Goal: Information Seeking & Learning: Learn about a topic

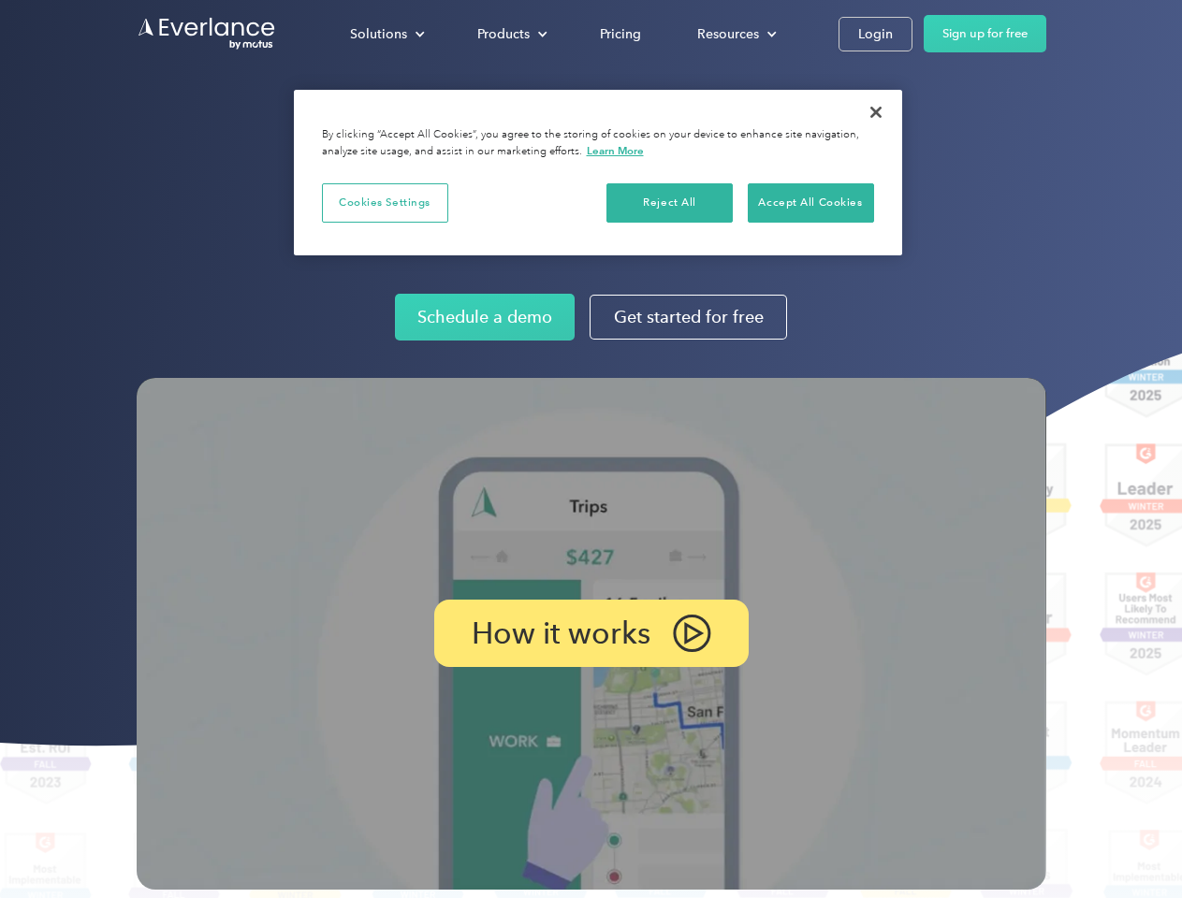
click at [591, 449] on img at bounding box center [592, 634] width 910 height 512
click at [387, 34] on div "Solutions" at bounding box center [378, 33] width 57 height 23
click at [510, 34] on div "Products" at bounding box center [503, 33] width 52 height 23
click at [735, 34] on div "Resources" at bounding box center [728, 33] width 62 height 23
click at [591, 634] on p "How it works" at bounding box center [561, 633] width 179 height 22
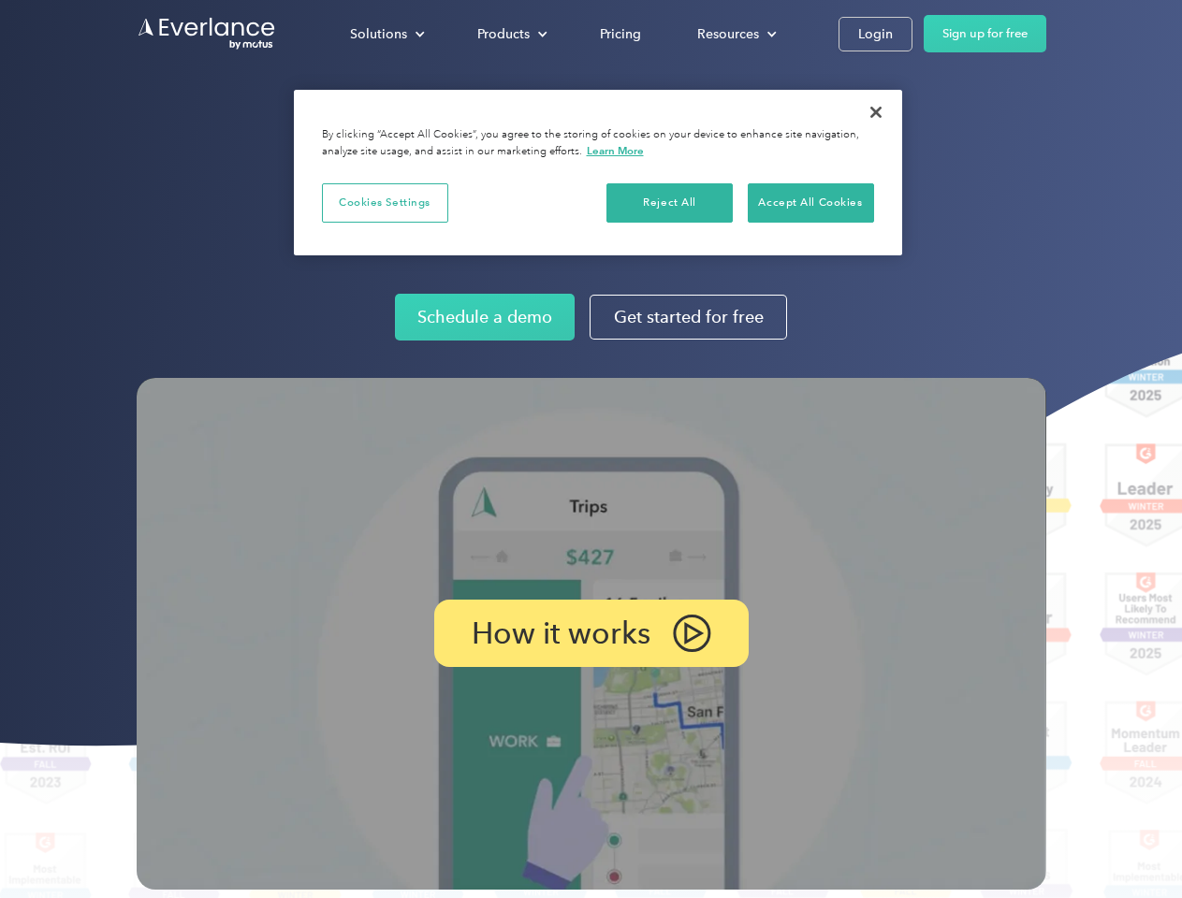
click at [385, 202] on button "Cookies Settings" at bounding box center [385, 202] width 126 height 39
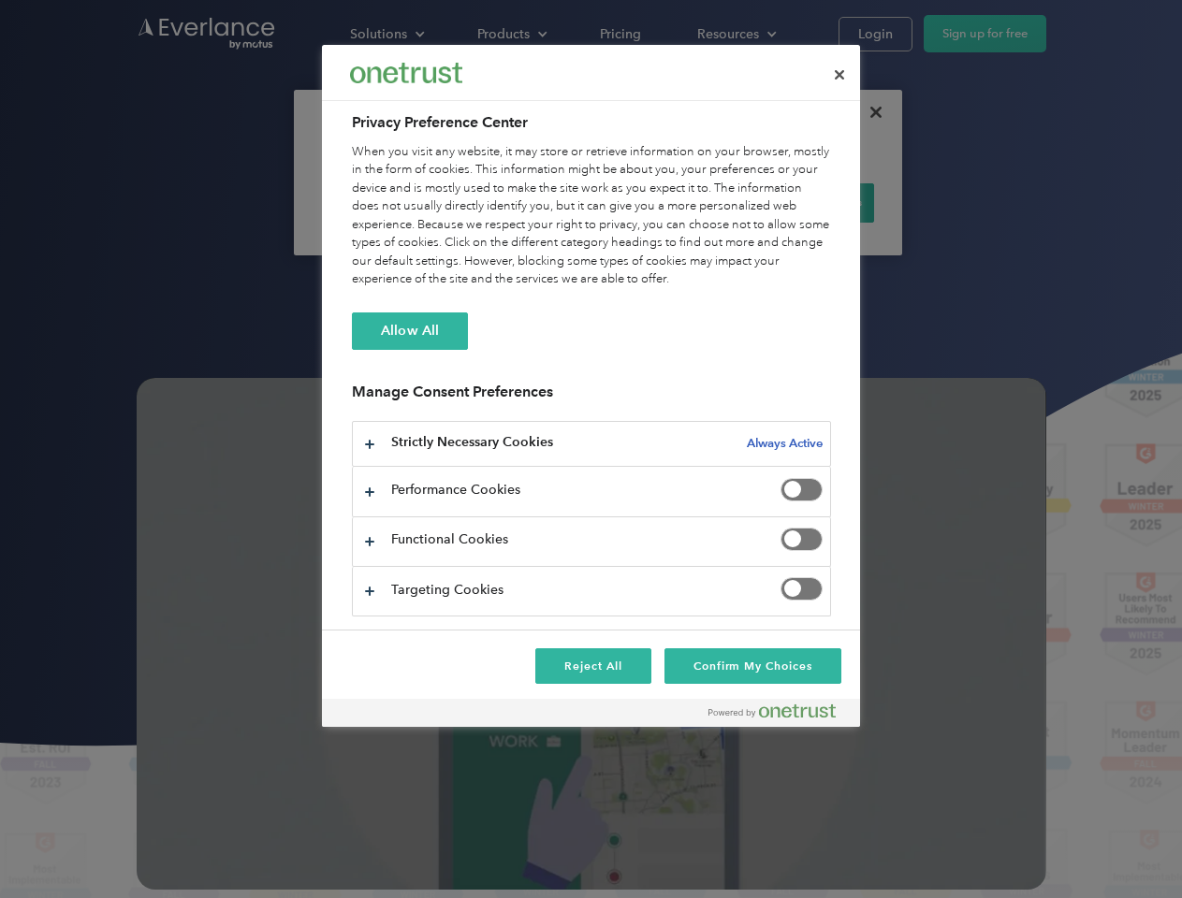
click at [670, 202] on div "When you visit any website, it may store or retrieve information on your browse…" at bounding box center [591, 216] width 479 height 146
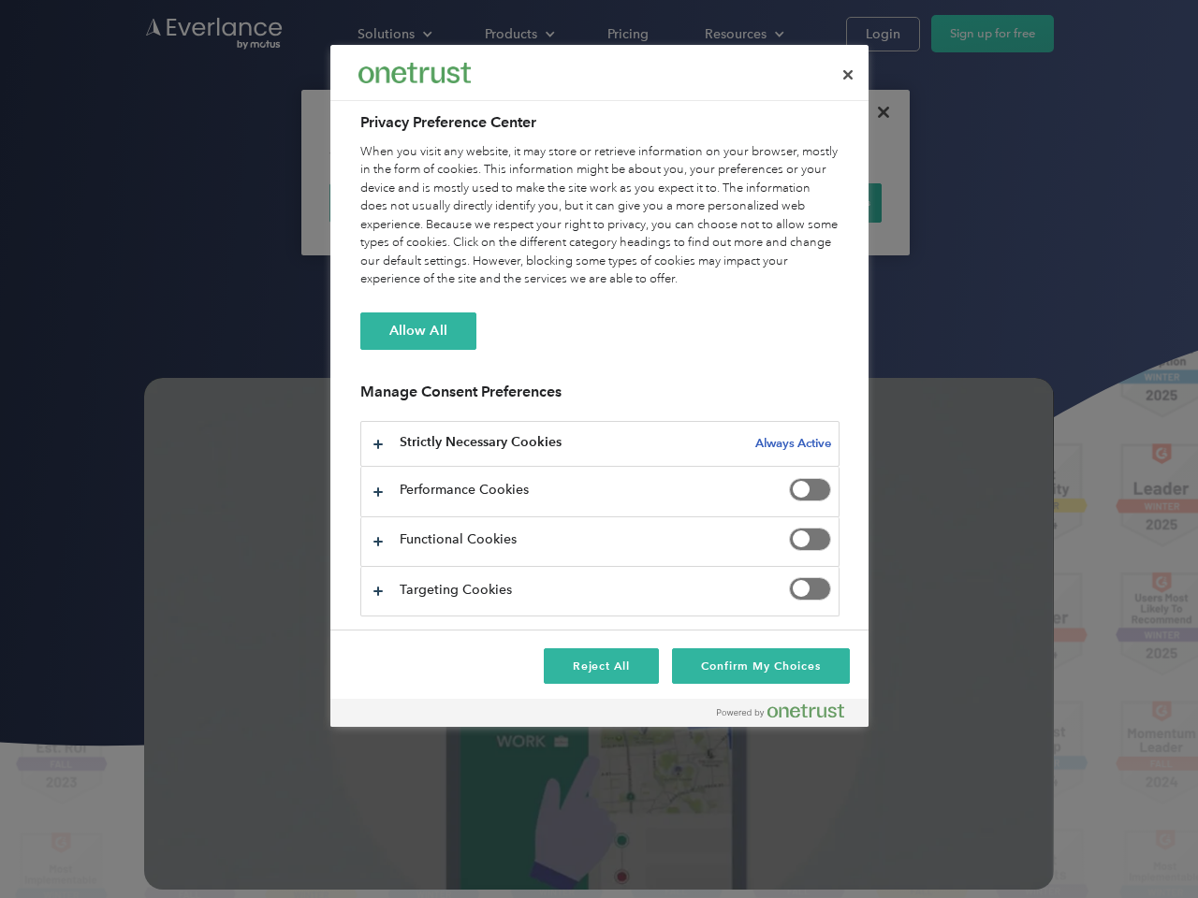
click at [810, 202] on div "When you visit any website, it may store or retrieve information on your browse…" at bounding box center [599, 216] width 479 height 146
click at [876, 112] on div at bounding box center [599, 449] width 1198 height 898
